Goal: Task Accomplishment & Management: Use online tool/utility

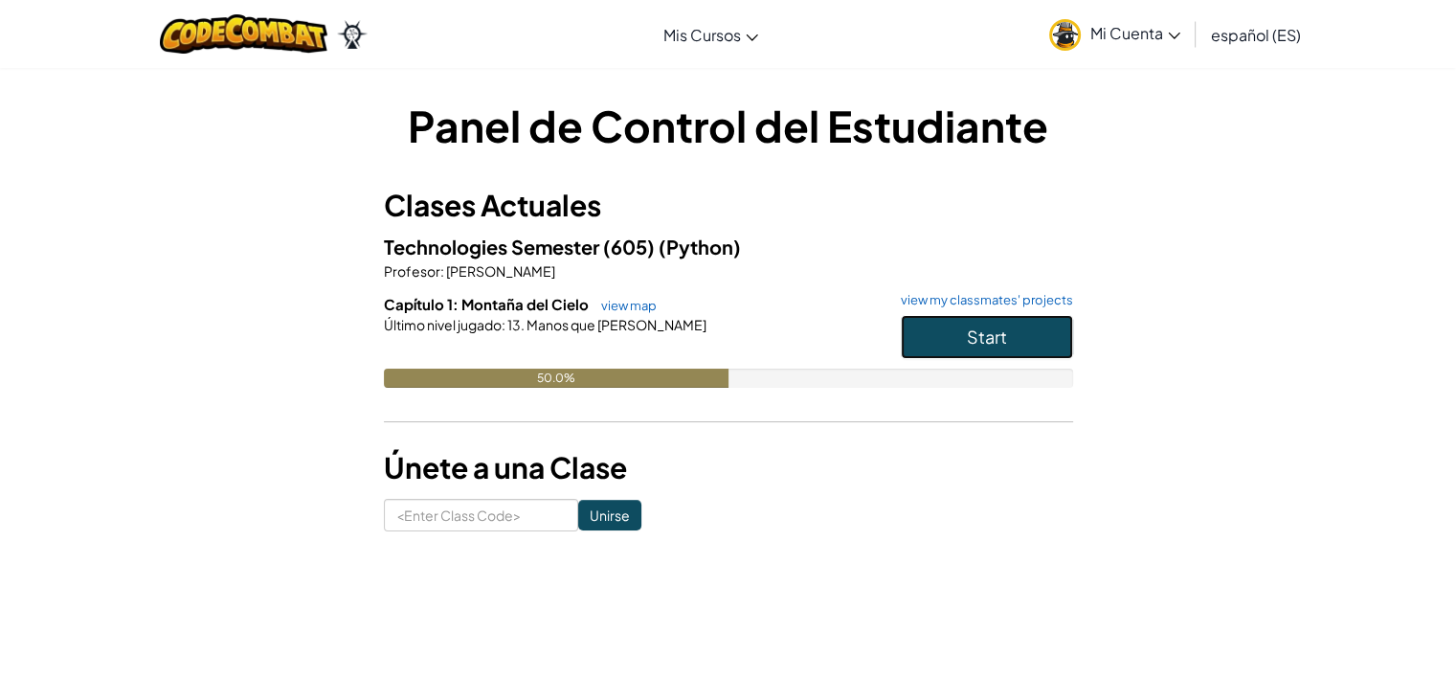
click at [1043, 335] on button "Start" at bounding box center [987, 337] width 172 height 44
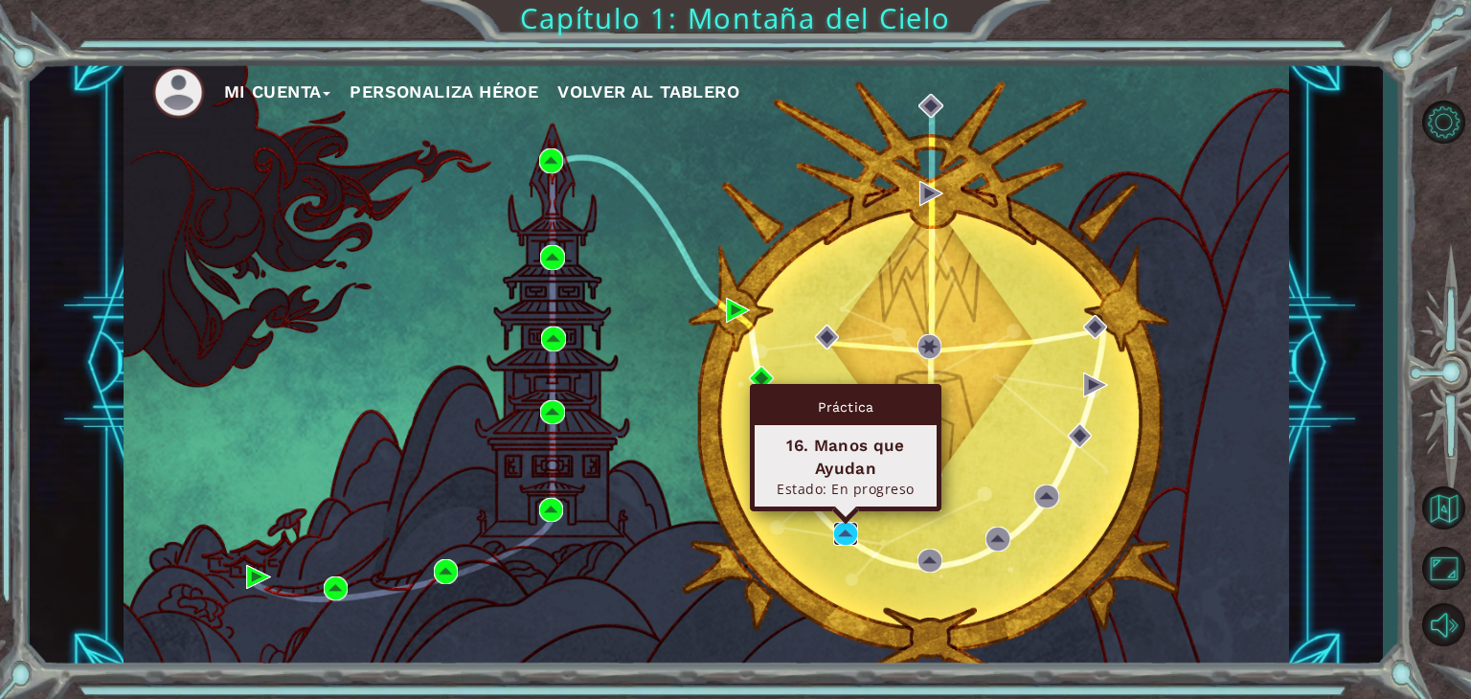
click at [843, 527] on img at bounding box center [845, 534] width 25 height 25
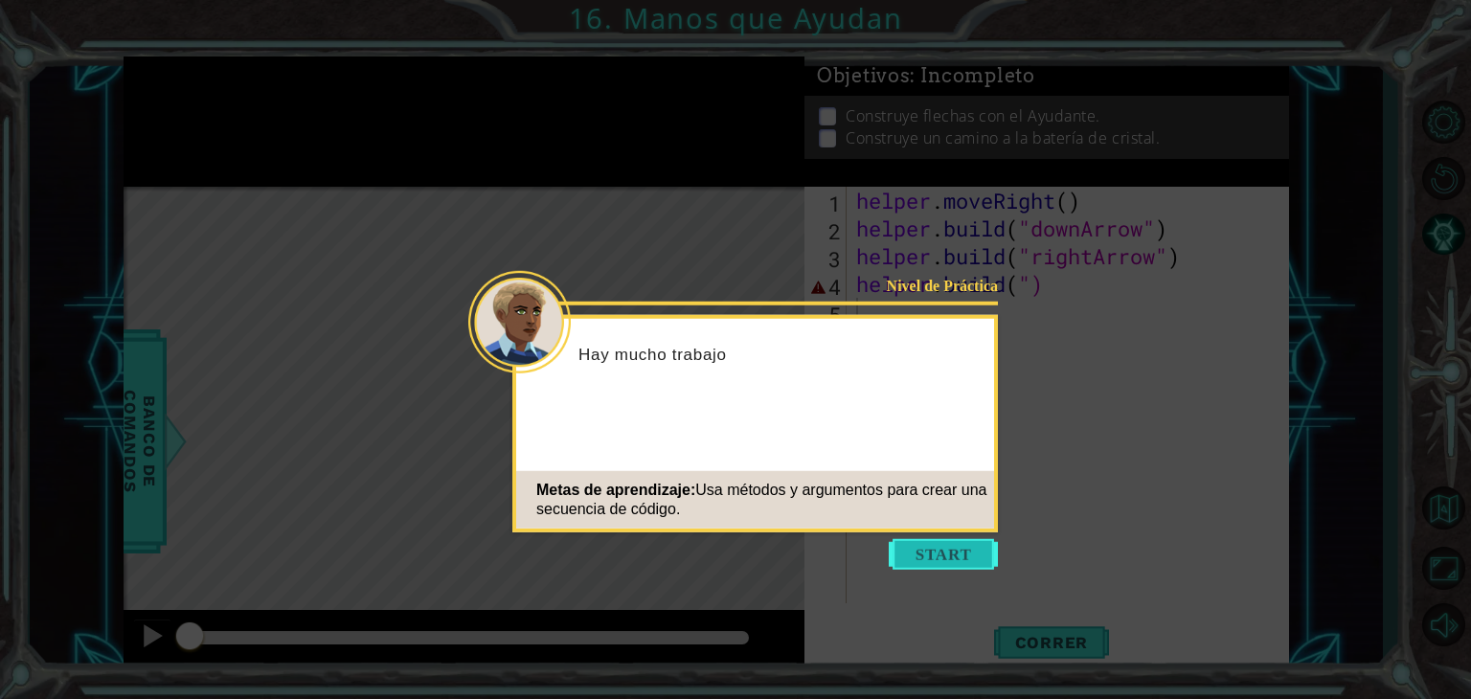
click at [911, 547] on button "Start" at bounding box center [942, 554] width 109 height 31
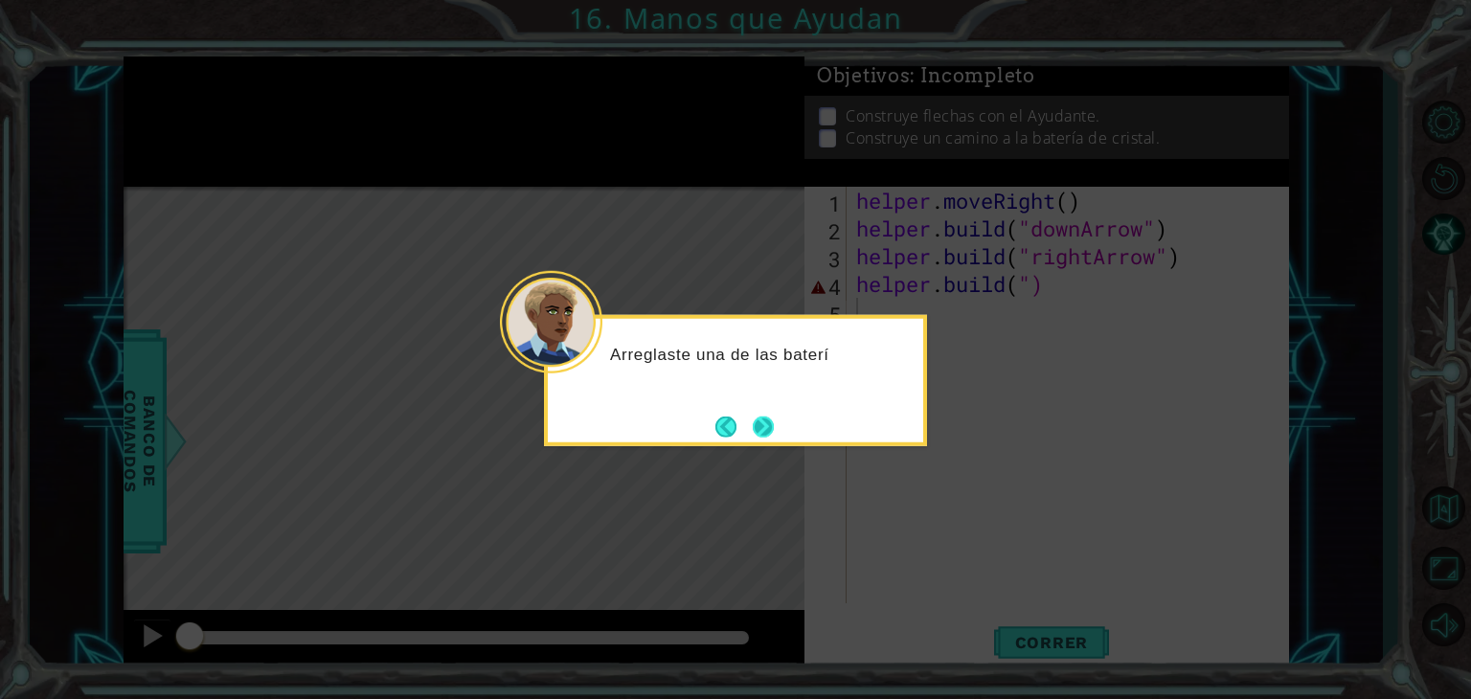
click at [754, 432] on button "Next" at bounding box center [763, 426] width 27 height 27
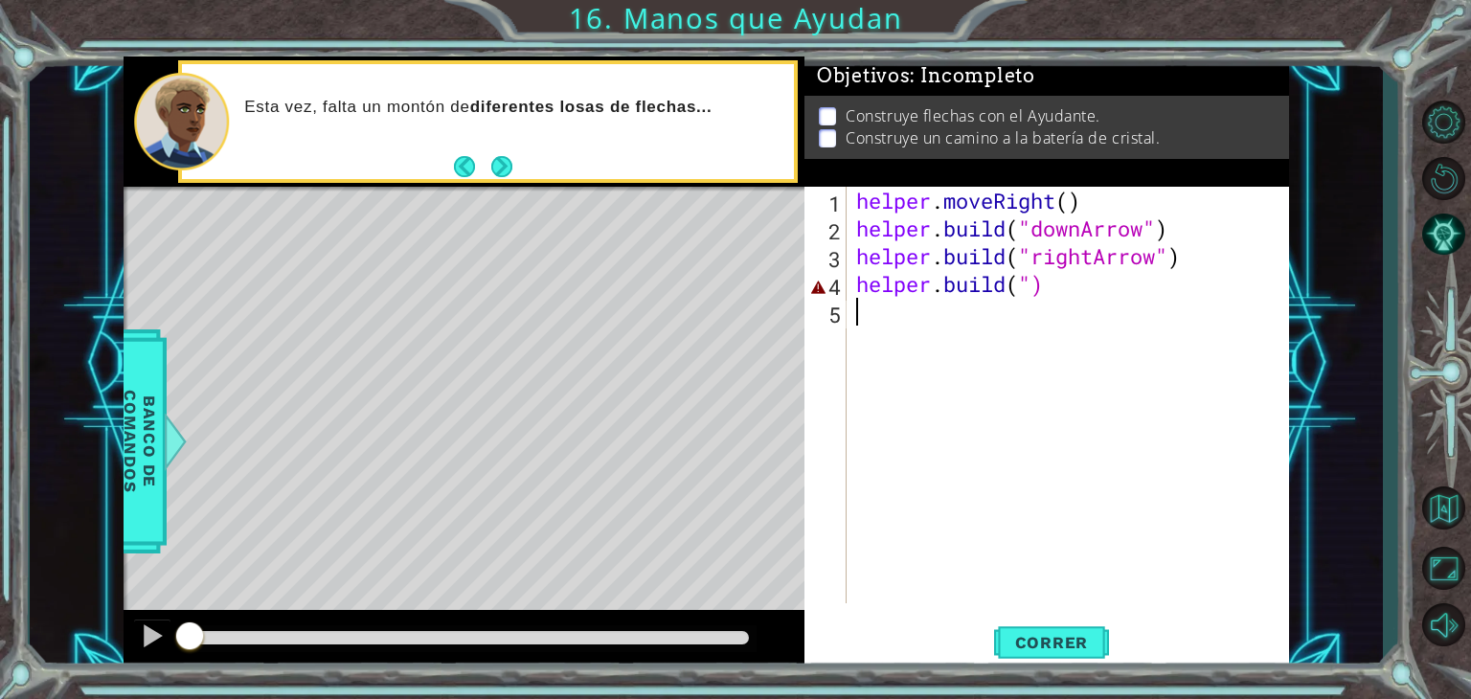
click at [982, 364] on div "helper . moveRight ( ) helper . build ( "downArrow" ) helper . build ( "rightAr…" at bounding box center [1072, 423] width 441 height 472
click at [1015, 372] on div "helper . moveRight ( ) helper . build ( "downArrow" ) helper . build ( "rightAr…" at bounding box center [1072, 423] width 441 height 472
click at [1155, 305] on div "helper . moveRight ( ) helper . build ( "downArrow" ) helper . build ( "rightAr…" at bounding box center [1072, 423] width 441 height 472
drag, startPoint x: 1119, startPoint y: 325, endPoint x: 1066, endPoint y: 300, distance: 59.1
click at [1097, 327] on div "helper . moveRight ( ) helper . build ( "downArrow" ) helper . build ( "rightAr…" at bounding box center [1072, 423] width 441 height 472
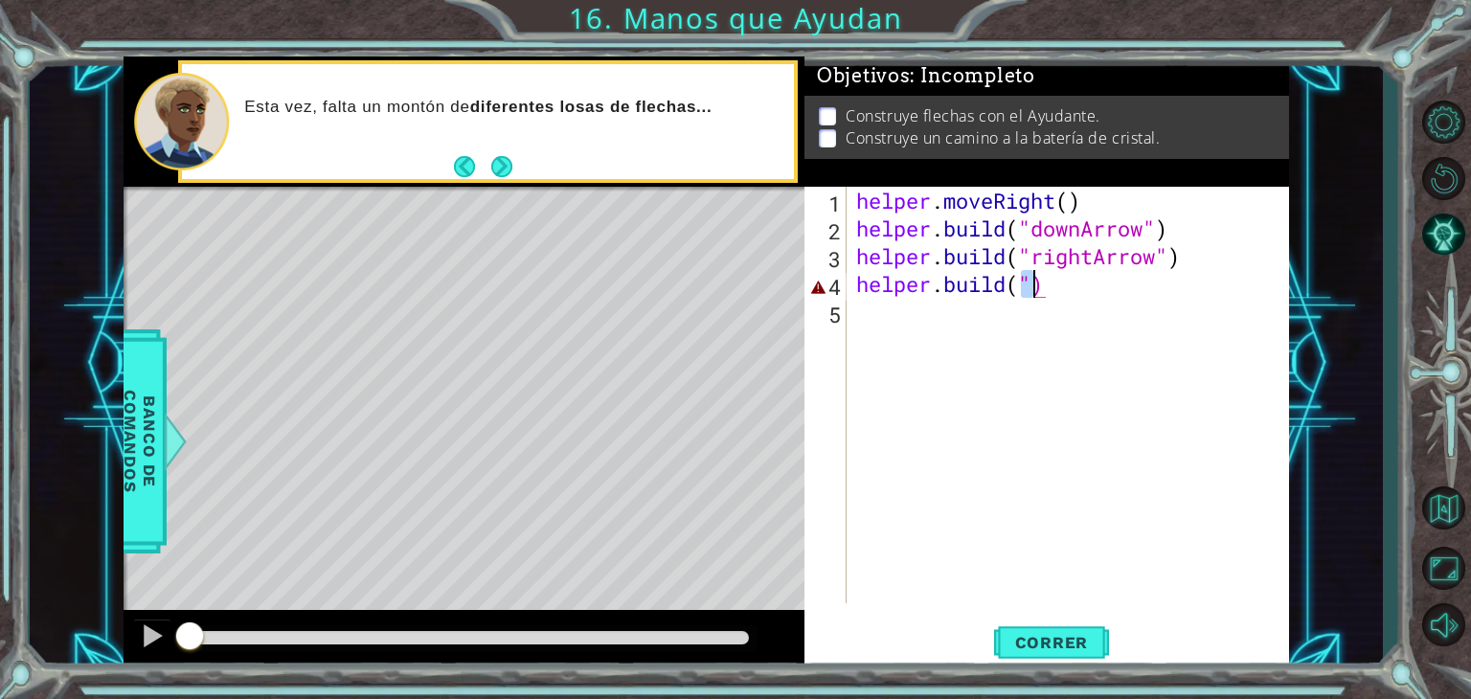
drag, startPoint x: 1022, startPoint y: 288, endPoint x: 1054, endPoint y: 284, distance: 32.8
click at [1051, 284] on div "helper . moveRight ( ) helper . build ( "downArrow" ) helper . build ( "rightAr…" at bounding box center [1072, 423] width 441 height 472
click at [1038, 283] on div "helper . moveRight ( ) helper . build ( "downArrow" ) helper . build ( "rightAr…" at bounding box center [1072, 423] width 441 height 472
click at [1041, 288] on div "helper . moveRight ( ) helper . build ( "downArrow" ) helper . build ( "rightAr…" at bounding box center [1072, 423] width 441 height 472
click at [1042, 284] on div "helper . moveRight ( ) helper . build ( "downArrow" ) helper . build ( "rightAr…" at bounding box center [1072, 423] width 441 height 472
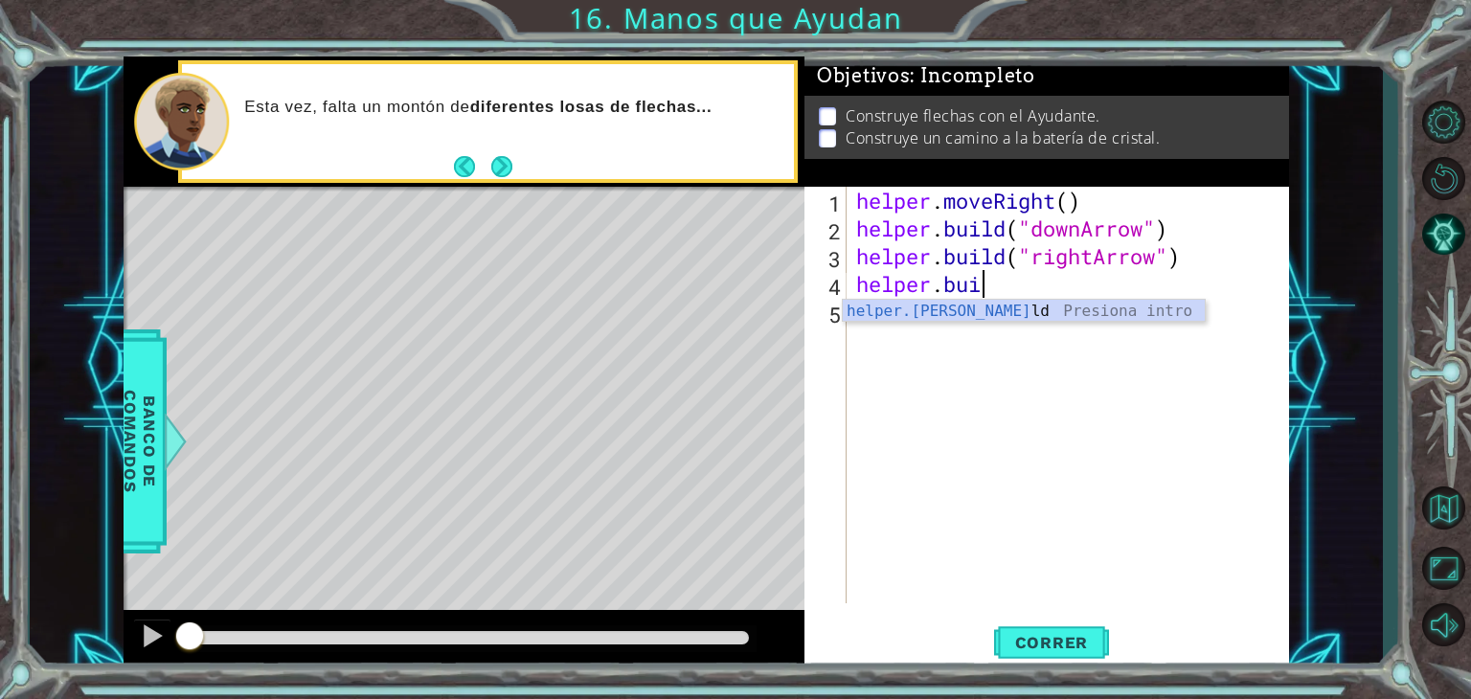
click at [915, 296] on div "helper . moveRight ( ) helper . build ( "downArrow" ) helper . build ( "rightAr…" at bounding box center [1072, 423] width 441 height 472
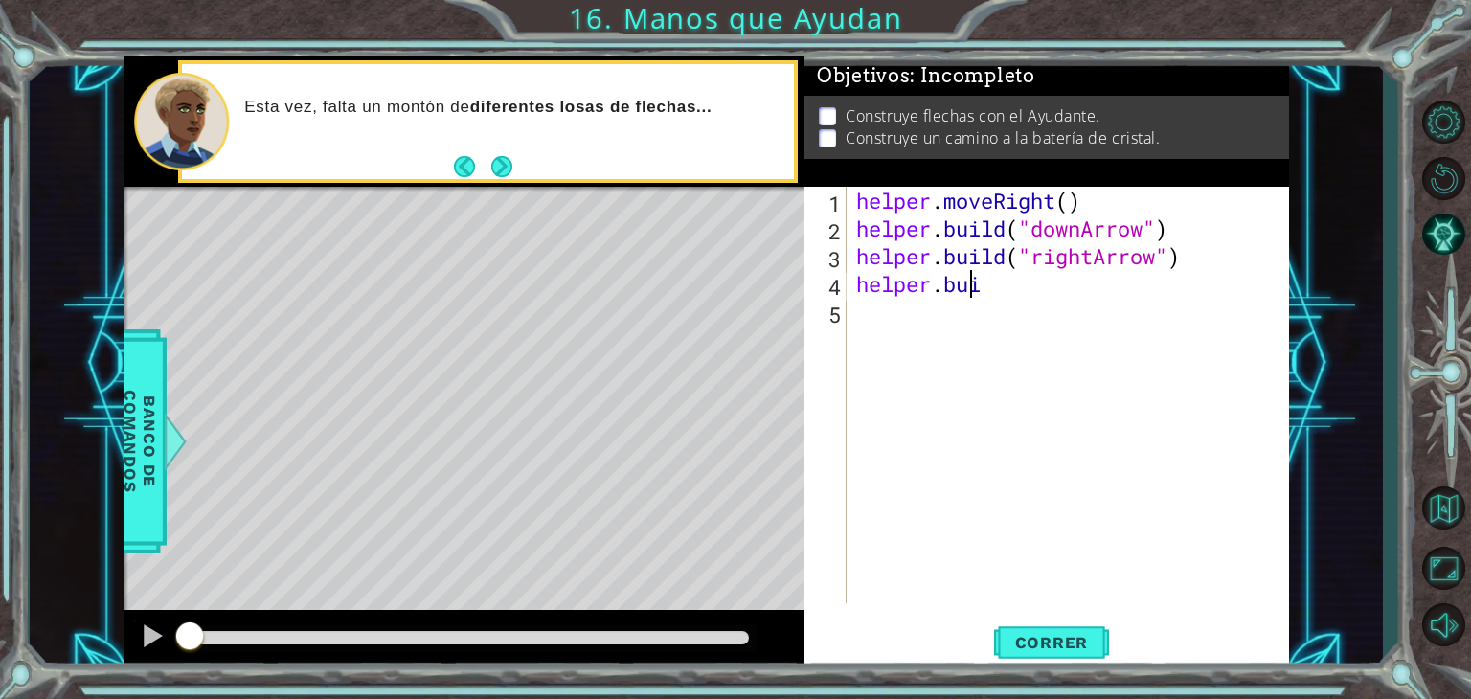
click at [965, 294] on div "helper . moveRight ( ) helper . build ( "downArrow" ) helper . build ( "rightAr…" at bounding box center [1072, 423] width 441 height 472
click at [980, 292] on div "helper . moveRight ( ) helper . build ( "downArrow" ) helper . build ( "rightAr…" at bounding box center [1072, 423] width 441 height 472
click at [976, 287] on div "helper . moveRight ( ) helper . build ( "downArrow" ) helper . build ( "rightAr…" at bounding box center [1072, 423] width 441 height 472
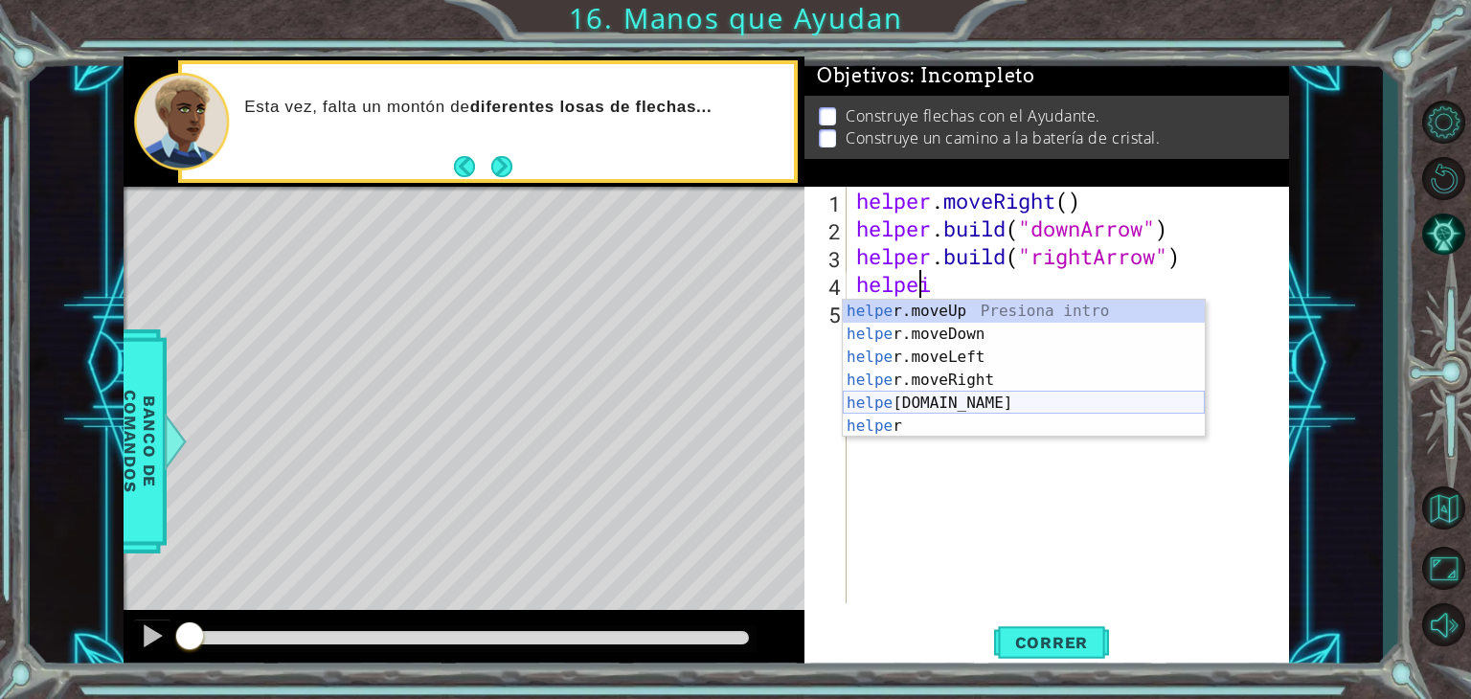
click at [942, 401] on div "helpe [PERSON_NAME]moveUp Presiona intro helpe r.moveDown Presiona intro helpe …" at bounding box center [1024, 392] width 362 height 184
type textarea "[DOMAIN_NAME]("rightArrow")"
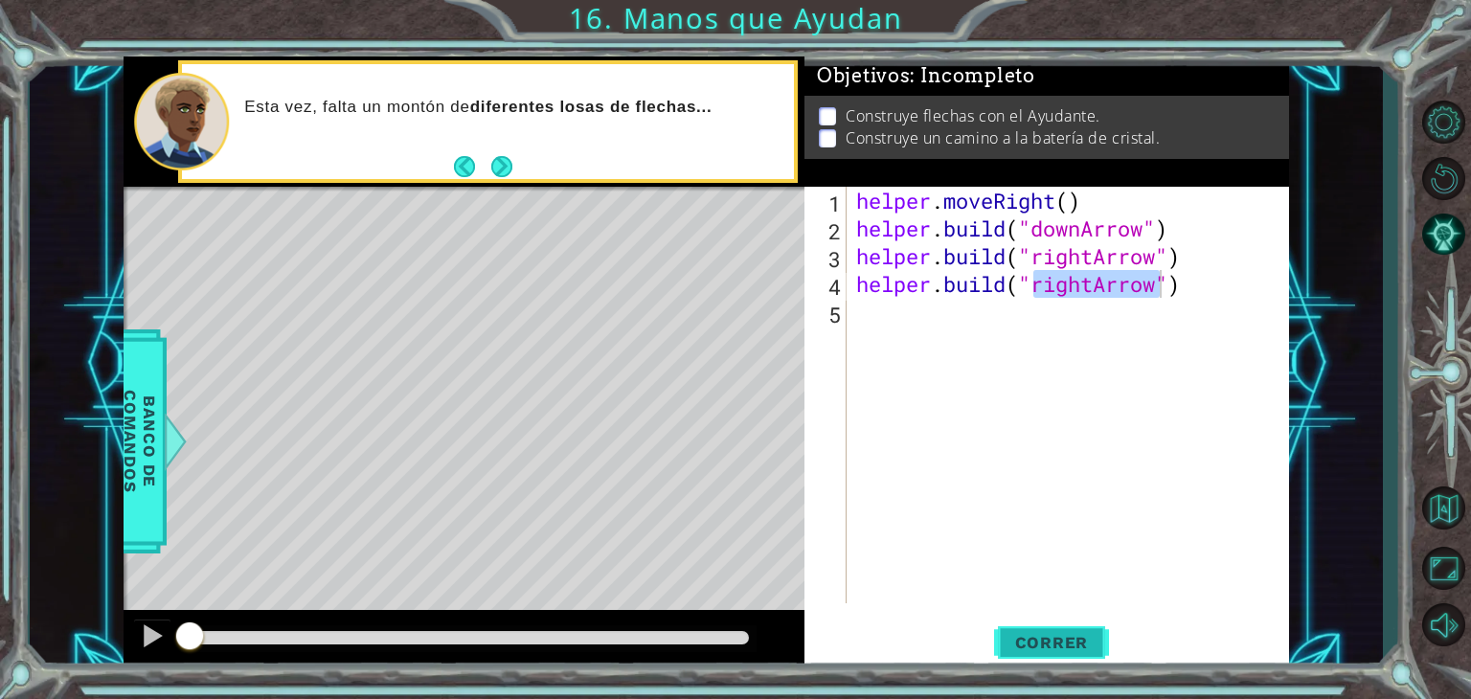
click at [1064, 651] on span "Correr" at bounding box center [1052, 642] width 112 height 19
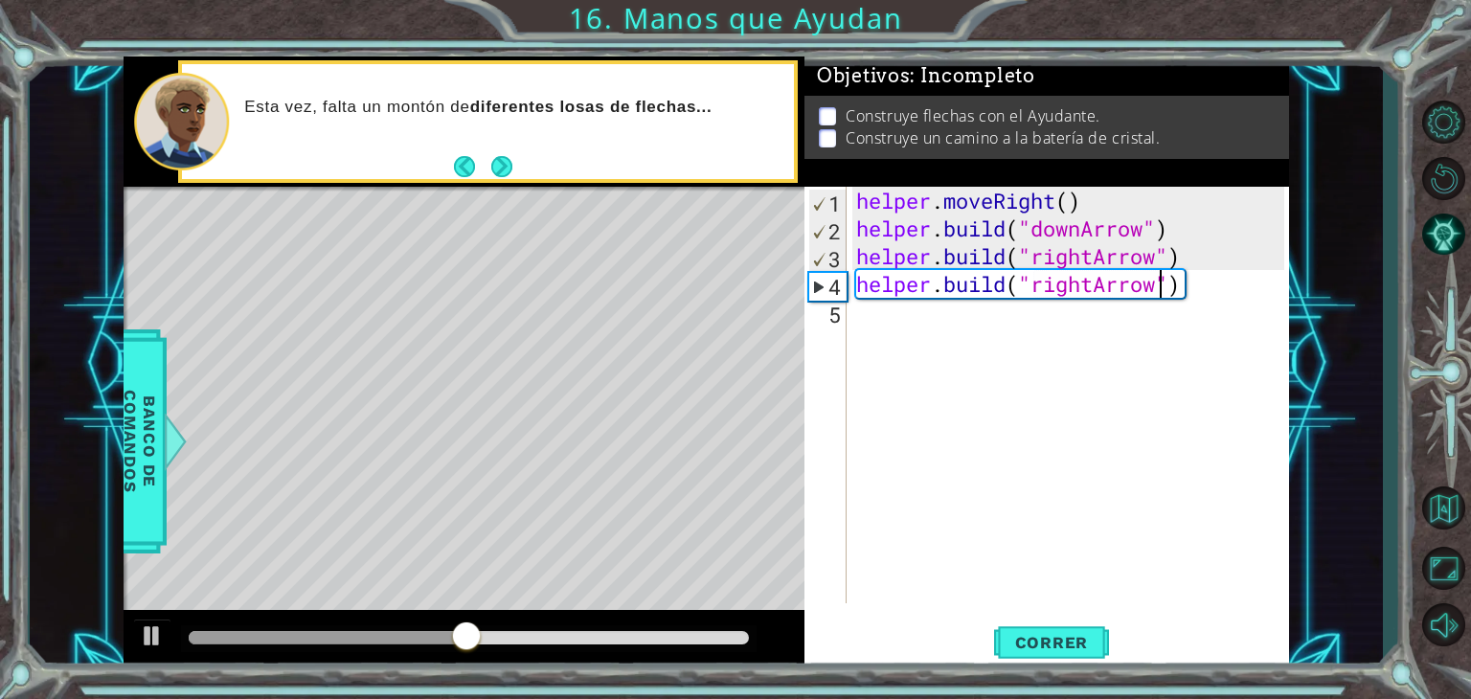
click at [988, 340] on div "helper . moveRight ( ) helper . build ( "downArrow" ) helper . build ( "rightAr…" at bounding box center [1072, 423] width 441 height 472
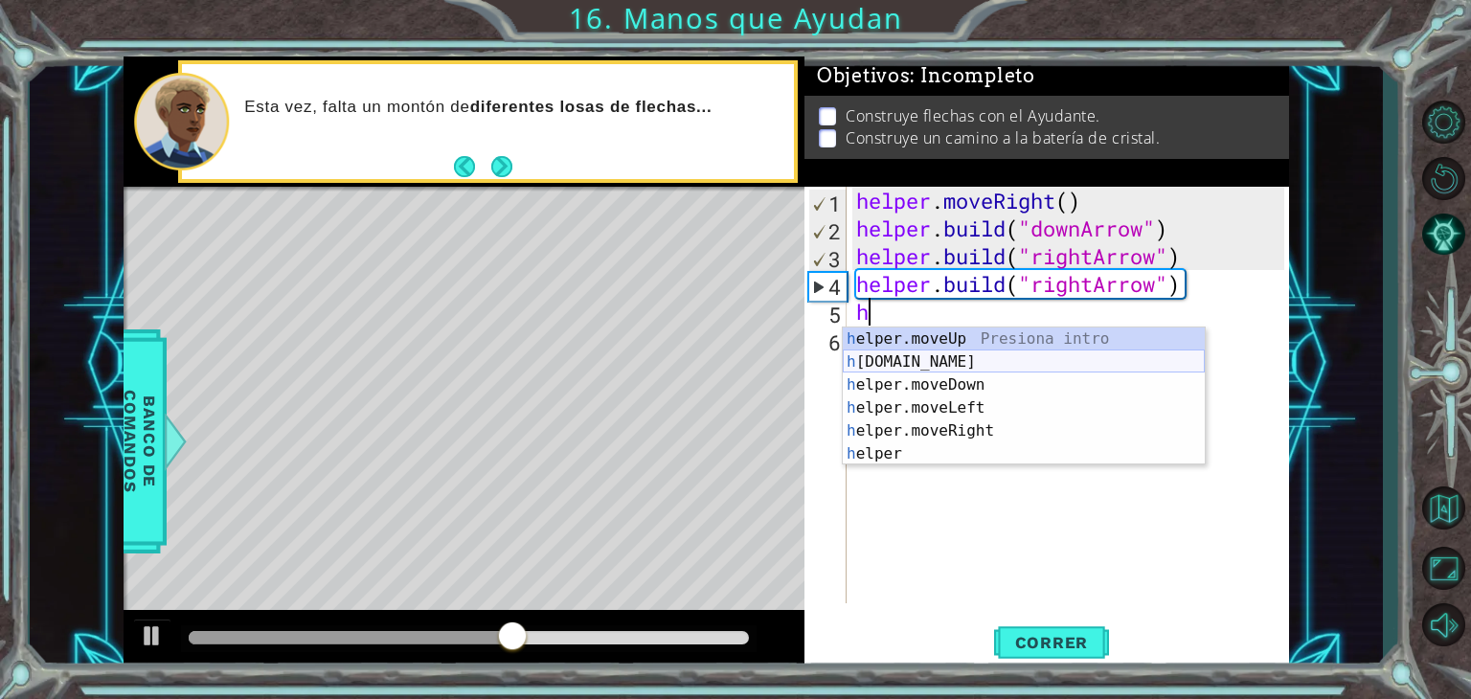
click at [945, 354] on div "h elper.moveUp Presiona intro h [DOMAIN_NAME] Presiona intro h elper.moveDown P…" at bounding box center [1024, 419] width 362 height 184
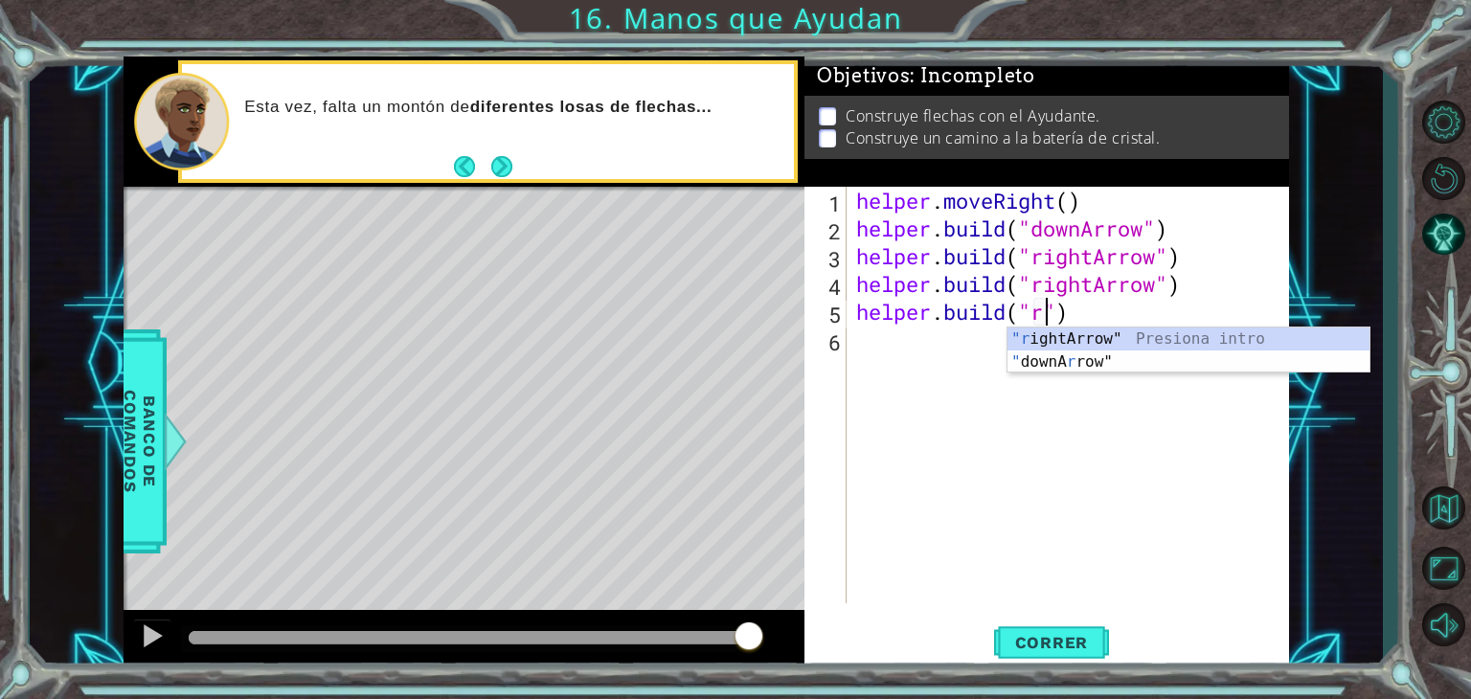
scroll to position [0, 8]
click at [1100, 365] on div ""r ightArrow" Presiona intro " downA r row" Presiona intro" at bounding box center [1188, 373] width 362 height 92
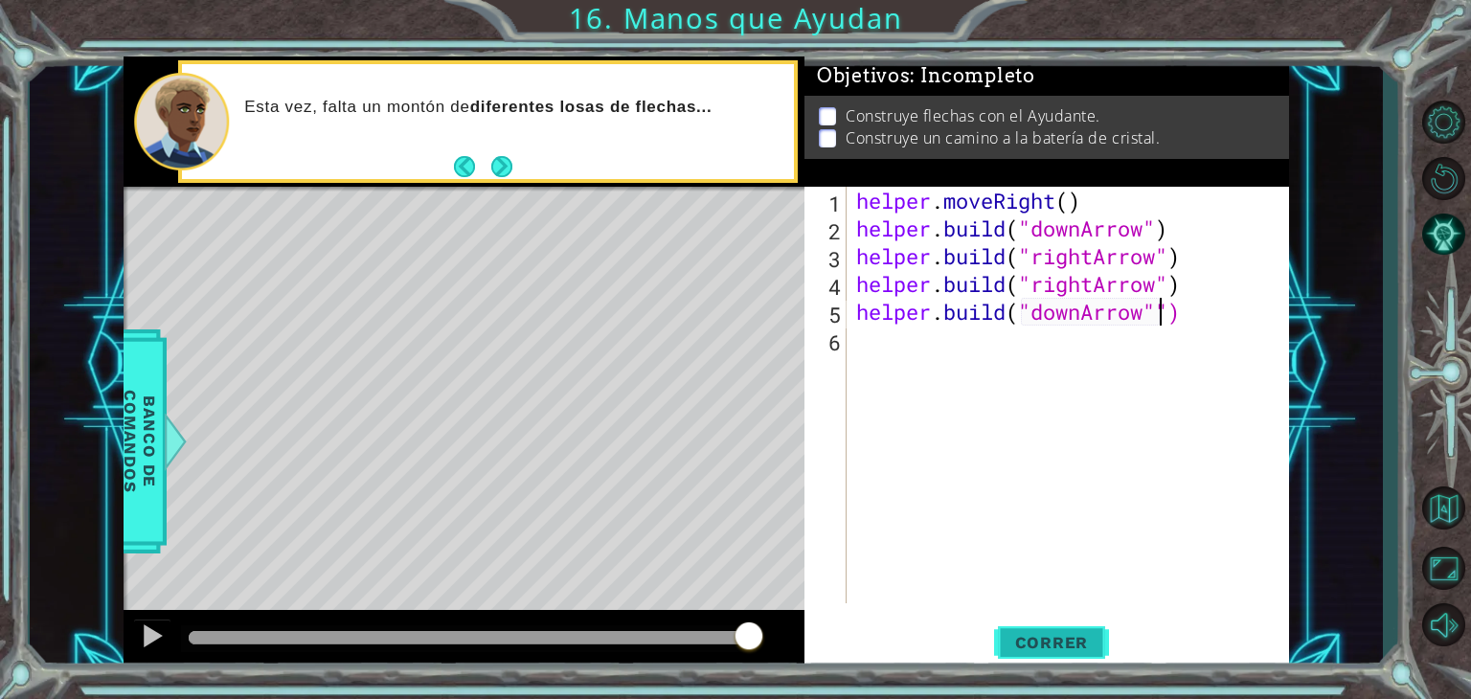
click at [1030, 651] on span "Correr" at bounding box center [1052, 642] width 112 height 19
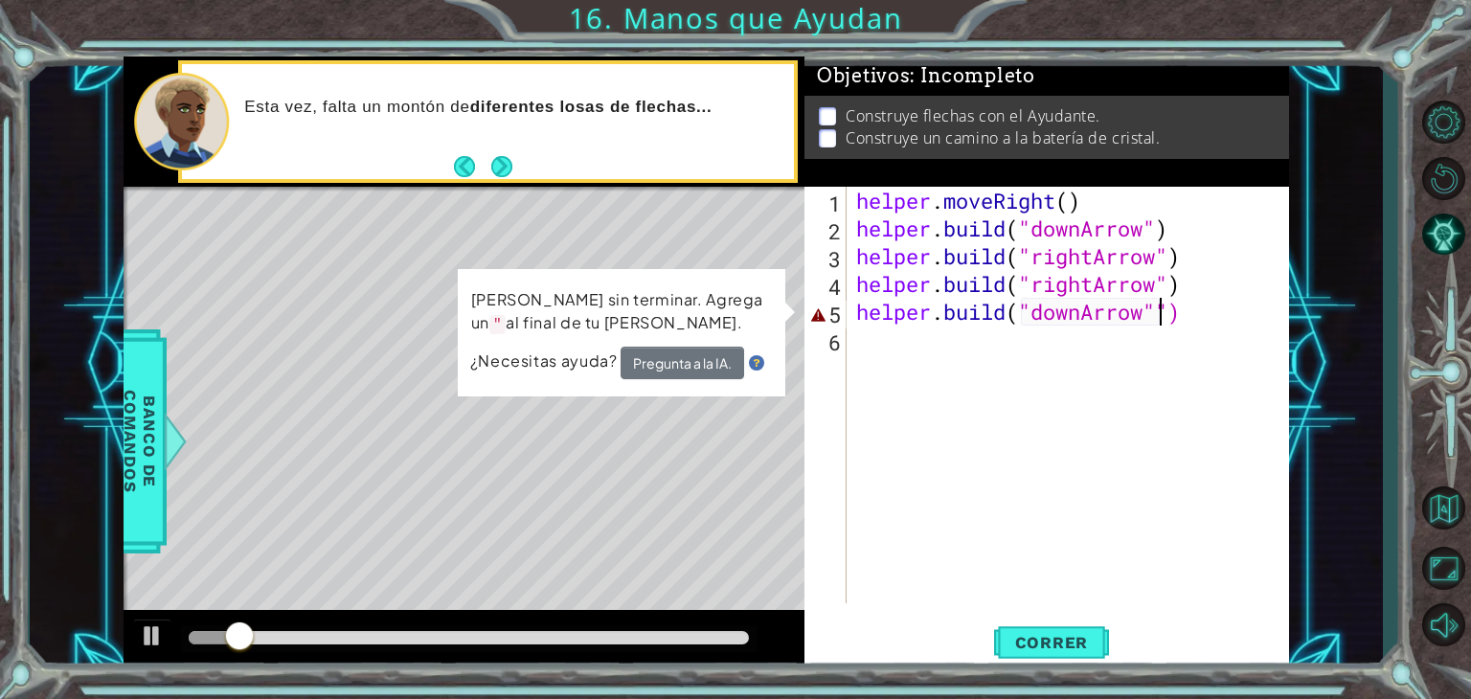
type textarea "[DOMAIN_NAME]("downArrow")"
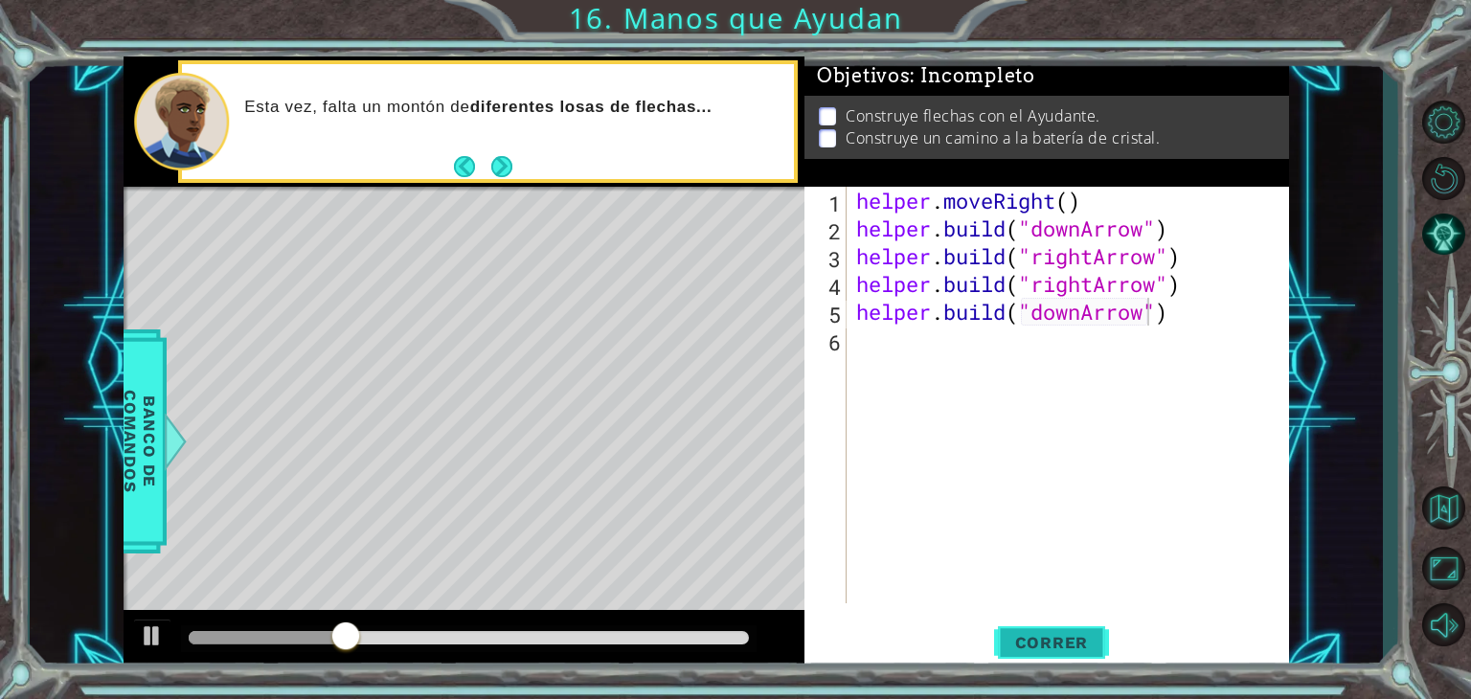
click at [1100, 652] on button "Correr" at bounding box center [1051, 642] width 115 height 49
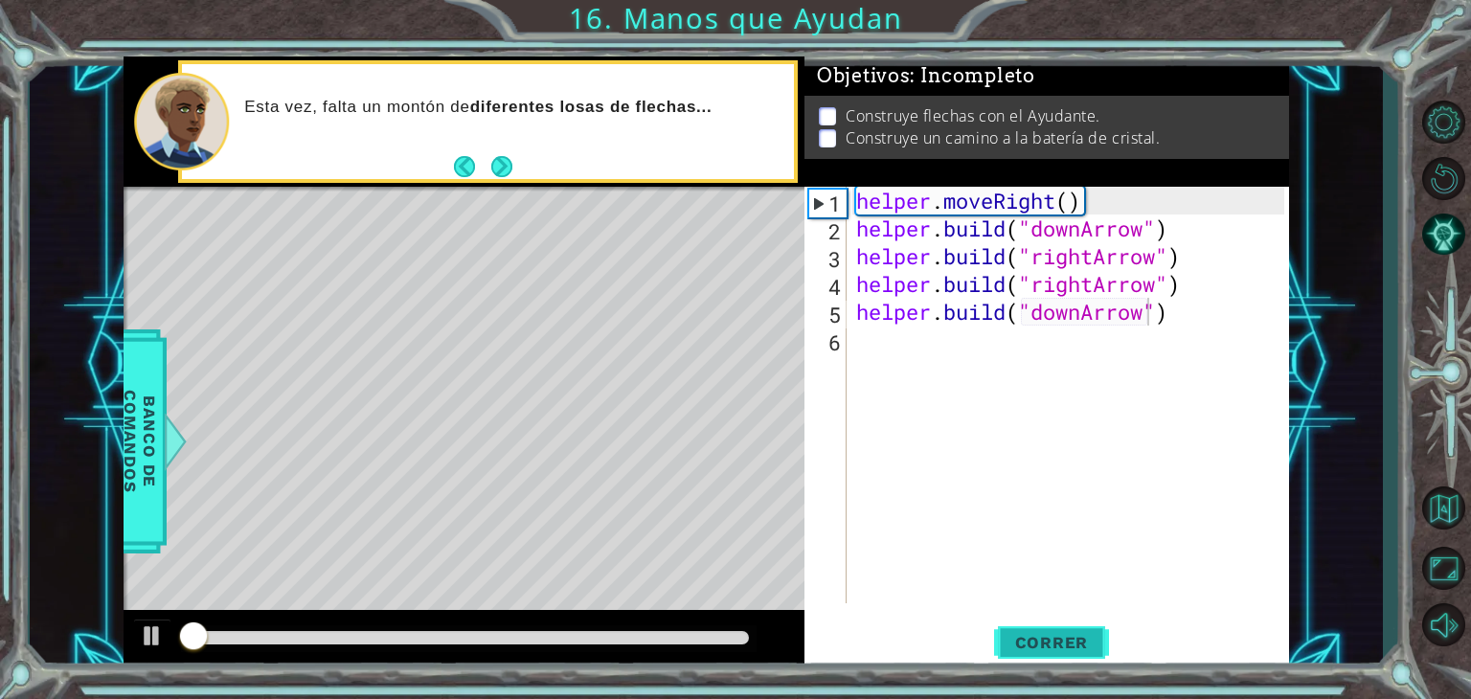
click at [1099, 644] on span "Correr" at bounding box center [1052, 642] width 112 height 19
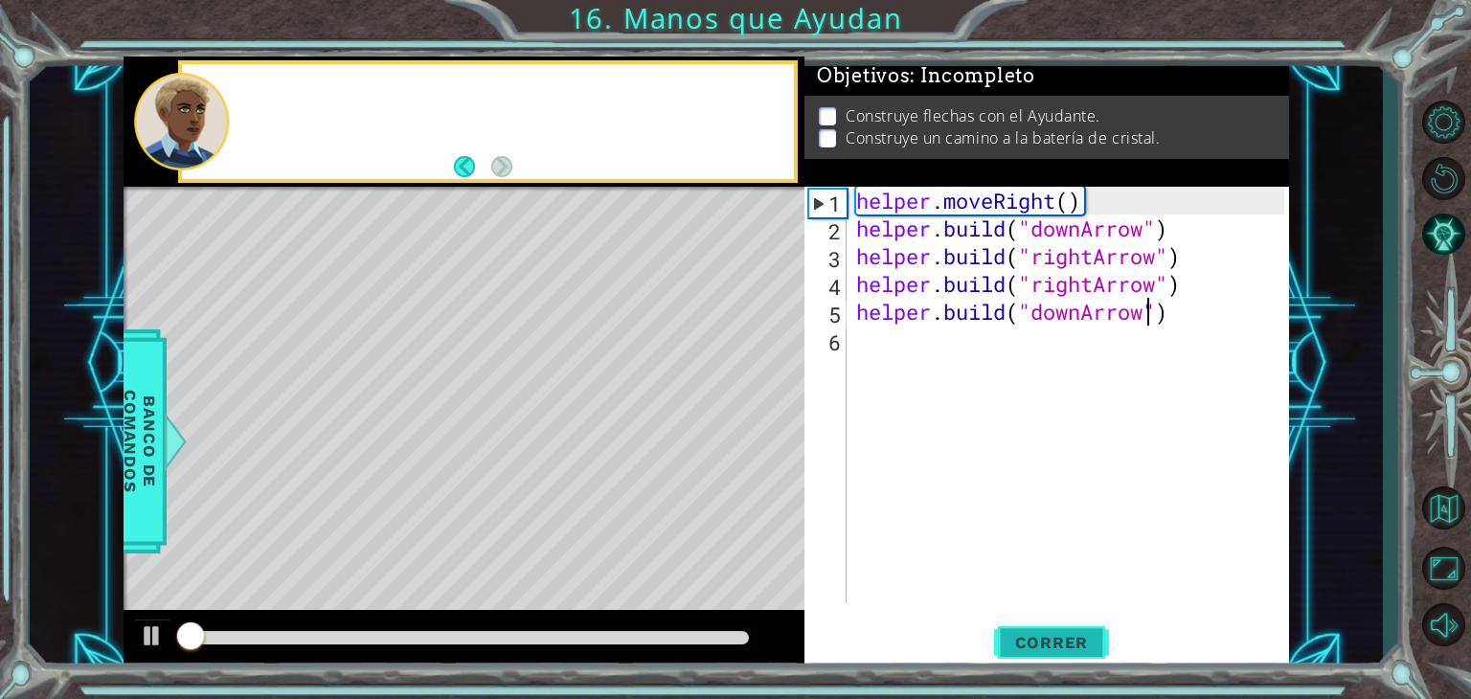
drag, startPoint x: 1097, startPoint y: 640, endPoint x: 1094, endPoint y: 631, distance: 10.0
click at [1095, 636] on span "Correr" at bounding box center [1052, 642] width 112 height 19
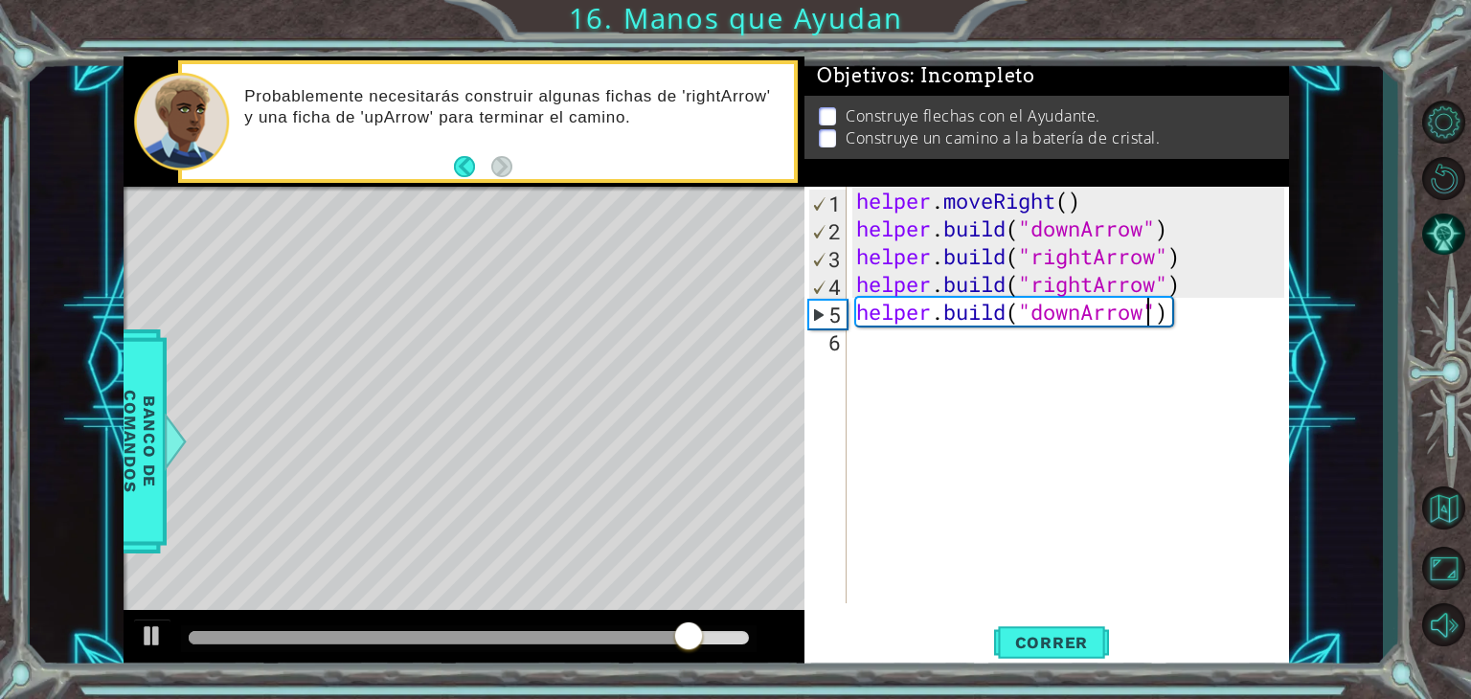
click at [932, 323] on div "helper . moveRight ( ) helper . build ( "downArrow" ) helper . build ( "rightAr…" at bounding box center [1072, 423] width 441 height 472
click at [925, 345] on div "helper . moveRight ( ) helper . build ( "downArrow" ) helper . build ( "rightAr…" at bounding box center [1072, 423] width 441 height 472
